Goal: Task Accomplishment & Management: Complete application form

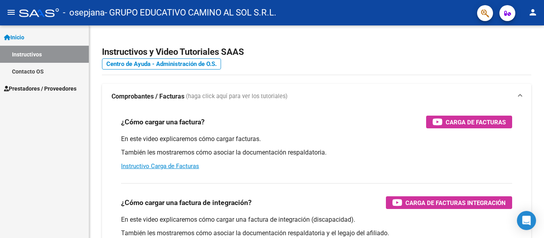
click at [54, 90] on span "Prestadores / Proveedores" at bounding box center [40, 88] width 72 height 9
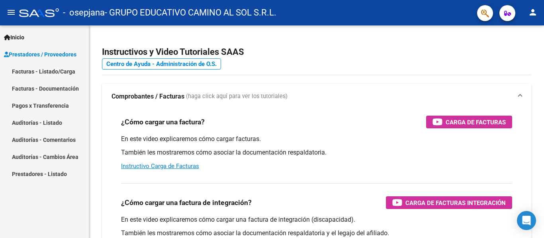
click at [49, 68] on link "Facturas - Listado/Carga" at bounding box center [44, 71] width 89 height 17
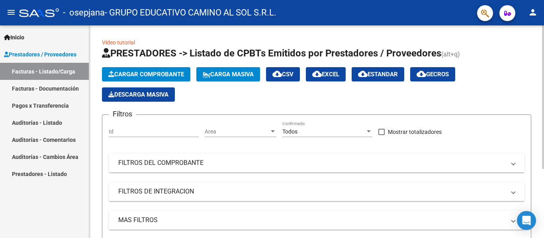
click at [146, 76] on span "Cargar Comprobante" at bounding box center [146, 74] width 76 height 7
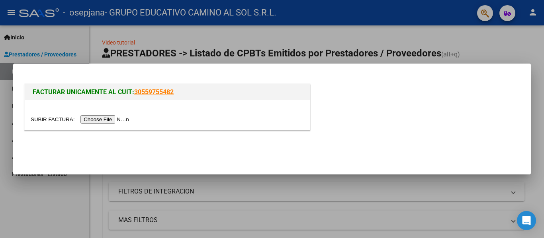
click at [87, 115] on div at bounding box center [167, 119] width 273 height 9
click at [102, 121] on input "file" at bounding box center [81, 119] width 101 height 8
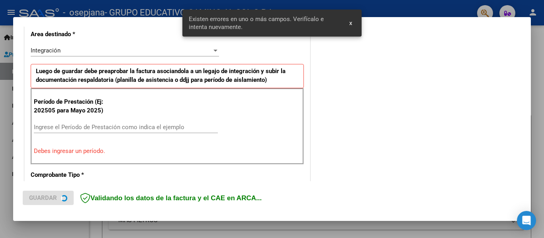
scroll to position [237, 0]
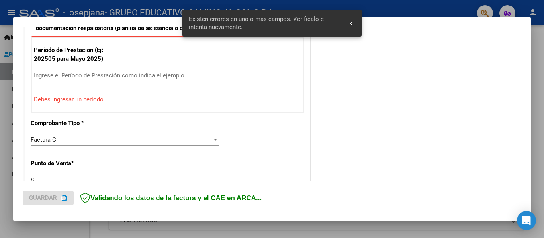
click at [68, 75] on input "Ingrese el Período de Prestación como indica el ejemplo" at bounding box center [126, 75] width 184 height 7
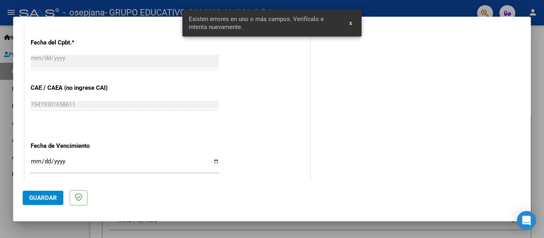
scroll to position [475, 0]
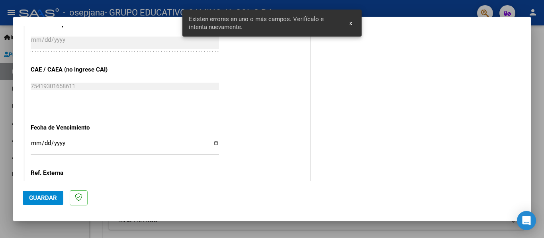
type input "202509"
click at [211, 146] on input "Ingresar la fecha" at bounding box center [125, 146] width 188 height 13
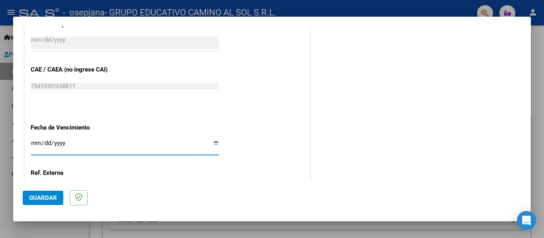
type input "[DATE]"
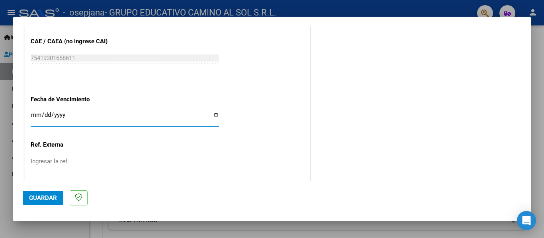
scroll to position [546, 0]
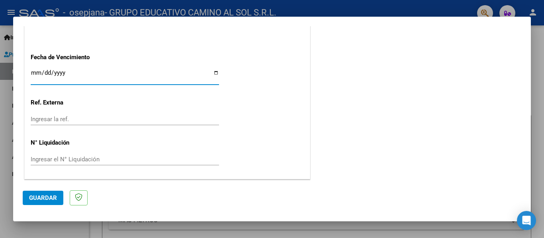
click at [47, 198] on span "Guardar" at bounding box center [43, 198] width 28 height 7
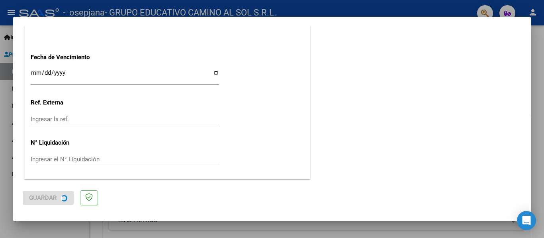
scroll to position [0, 0]
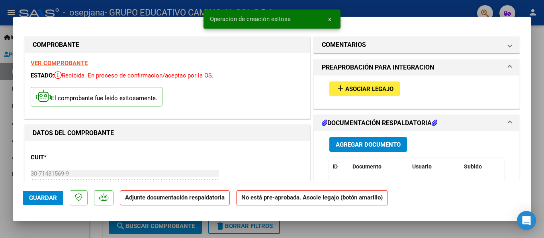
click at [365, 92] on span "Asociar Legajo" at bounding box center [369, 89] width 48 height 7
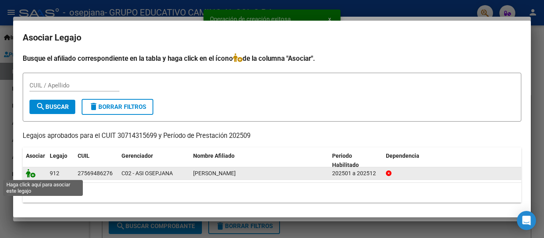
click at [27, 174] on icon at bounding box center [31, 173] width 10 height 9
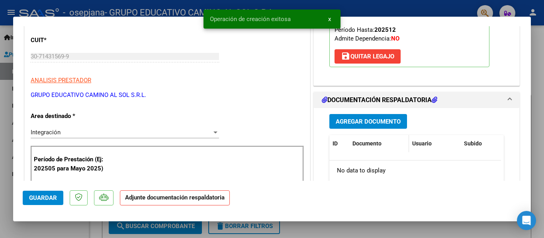
scroll to position [119, 0]
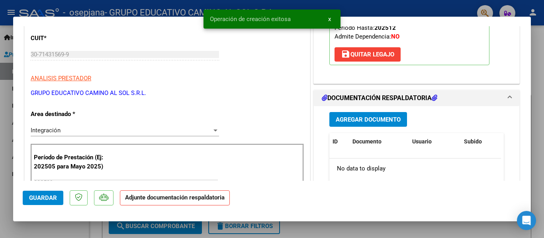
click at [379, 120] on span "Agregar Documento" at bounding box center [368, 119] width 65 height 7
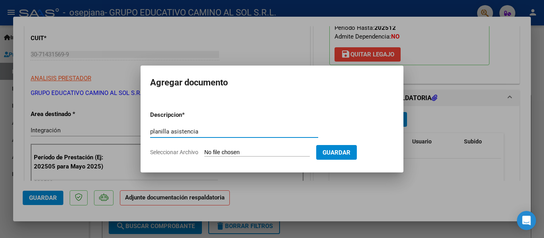
type input "planilla asistencia"
click at [264, 156] on input "Seleccionar Archivo" at bounding box center [257, 153] width 106 height 8
type input "C:\fakepath\CamScanner 30-09-2025 16.02_14.pdf"
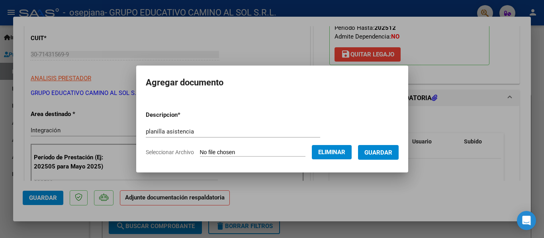
click at [386, 158] on button "Guardar" at bounding box center [378, 152] width 41 height 15
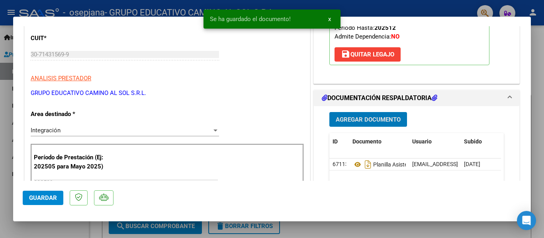
click at [34, 194] on button "Guardar" at bounding box center [43, 198] width 41 height 14
click at [36, 197] on span "Guardar" at bounding box center [43, 198] width 28 height 7
click at [0, 119] on div at bounding box center [272, 119] width 544 height 238
type input "$ 0,00"
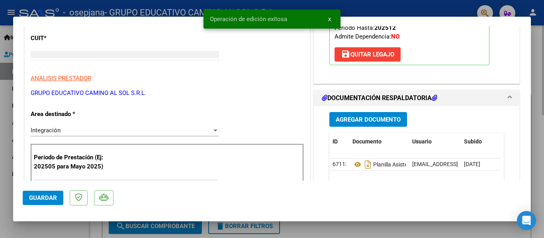
scroll to position [95, 0]
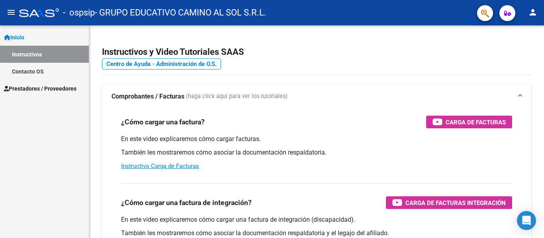
click at [41, 94] on link "Prestadores / Proveedores" at bounding box center [44, 88] width 89 height 17
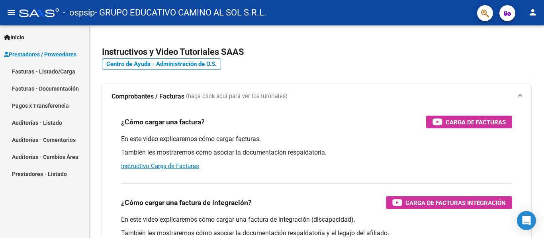
click at [41, 102] on mat-nav-list "Facturas - Listado/Carga Facturas - Documentación Pagos x Transferencia Auditor…" at bounding box center [44, 123] width 89 height 120
click at [45, 72] on link "Facturas - Listado/Carga" at bounding box center [44, 71] width 89 height 17
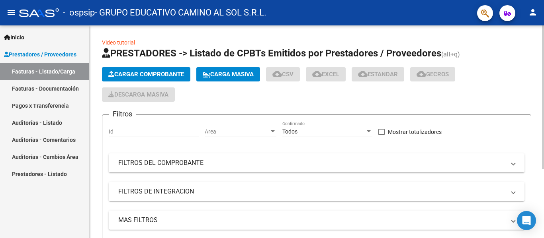
click at [162, 65] on app-list-header "PRESTADORES -> Listado de CPBTs Emitidos por Prestadores / Proveedores (alt+q) …" at bounding box center [316, 154] width 429 height 215
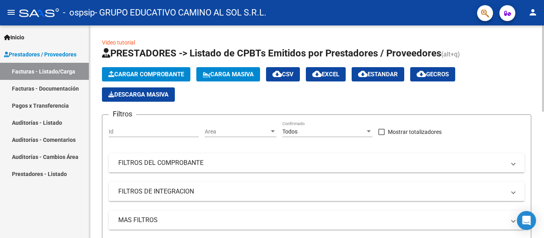
click at [162, 70] on button "Cargar Comprobante" at bounding box center [146, 74] width 88 height 14
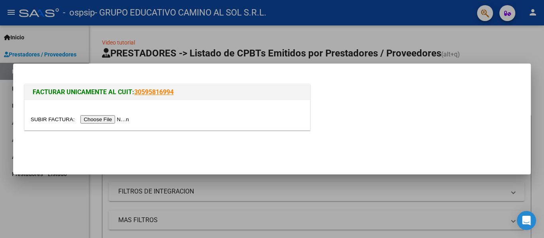
click at [103, 118] on input "file" at bounding box center [81, 119] width 101 height 8
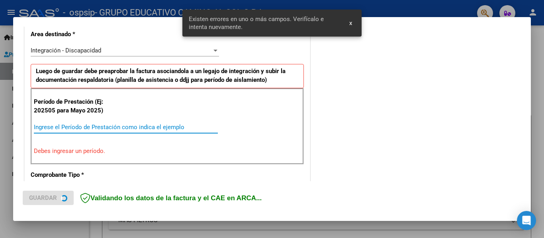
scroll to position [199, 0]
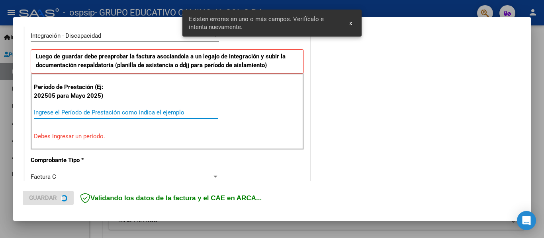
click at [86, 110] on input "Ingrese el Período de Prestación como indica el ejemplo" at bounding box center [126, 112] width 184 height 7
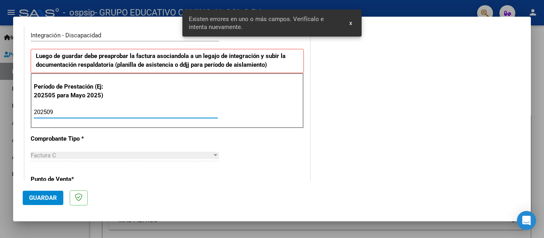
type input "202509"
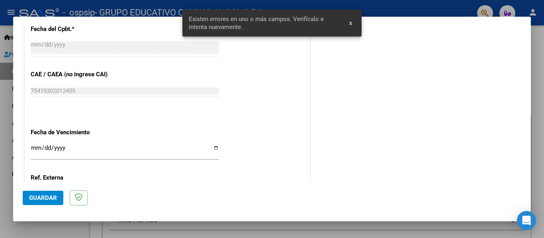
scroll to position [478, 0]
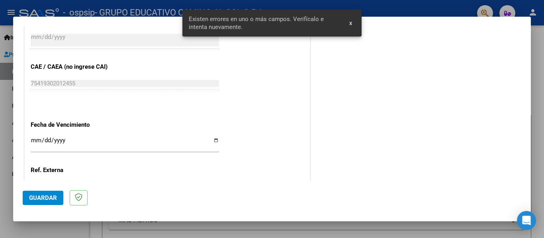
click at [213, 139] on input "Ingresar la fecha" at bounding box center [125, 143] width 188 height 13
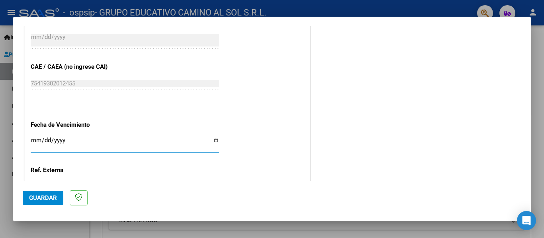
type input "[DATE]"
click at [35, 198] on span "Guardar" at bounding box center [43, 198] width 28 height 7
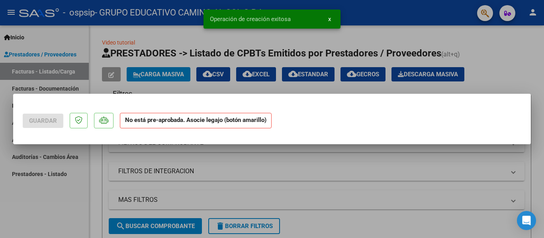
scroll to position [0, 0]
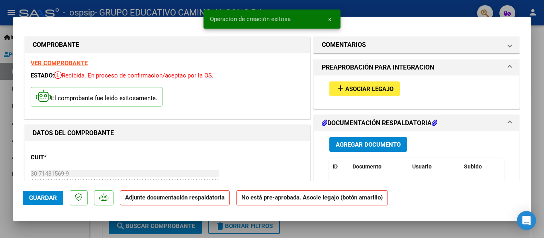
click at [386, 88] on span "Asociar Legajo" at bounding box center [369, 89] width 48 height 7
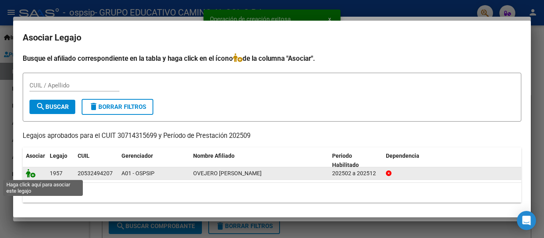
click at [34, 172] on icon at bounding box center [31, 173] width 10 height 9
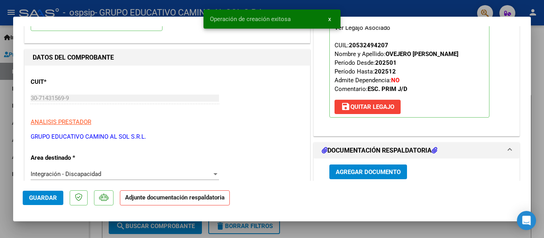
scroll to position [119, 0]
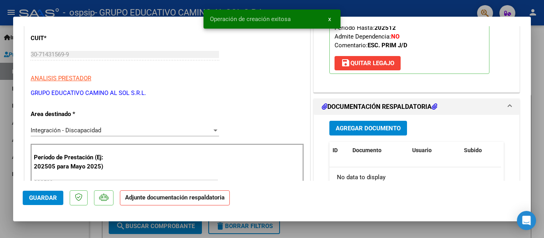
click at [365, 127] on span "Agregar Documento" at bounding box center [368, 128] width 65 height 7
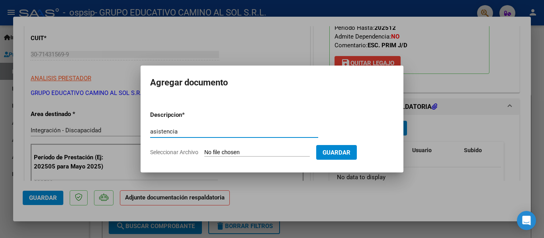
type input "asistencia"
type input "C:\fakepath\CamScanner [DATE] 16.22.pdf"
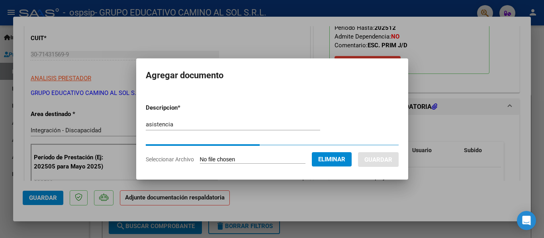
click at [355, 94] on mat-dialog-content "Descripcion * asistencia Escriba aquí una descripcion Seleccionar Archivo Elimi…" at bounding box center [272, 130] width 272 height 79
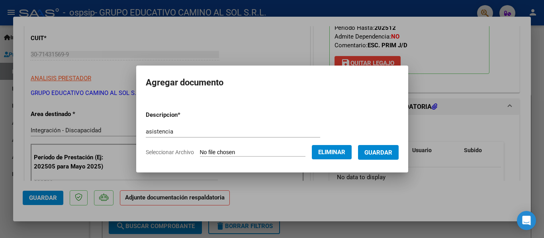
click at [384, 156] on span "Guardar" at bounding box center [378, 152] width 28 height 7
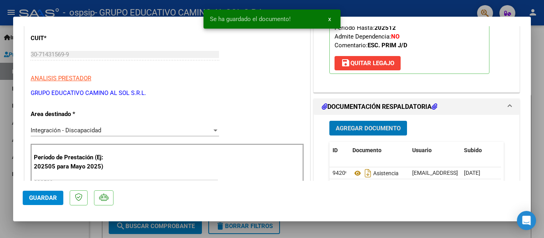
click at [35, 203] on button "Guardar" at bounding box center [43, 198] width 41 height 14
click at [0, 177] on div at bounding box center [272, 119] width 544 height 238
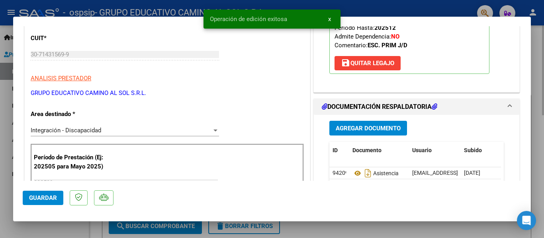
type input "$ 0,00"
